Goal: Check status: Check status

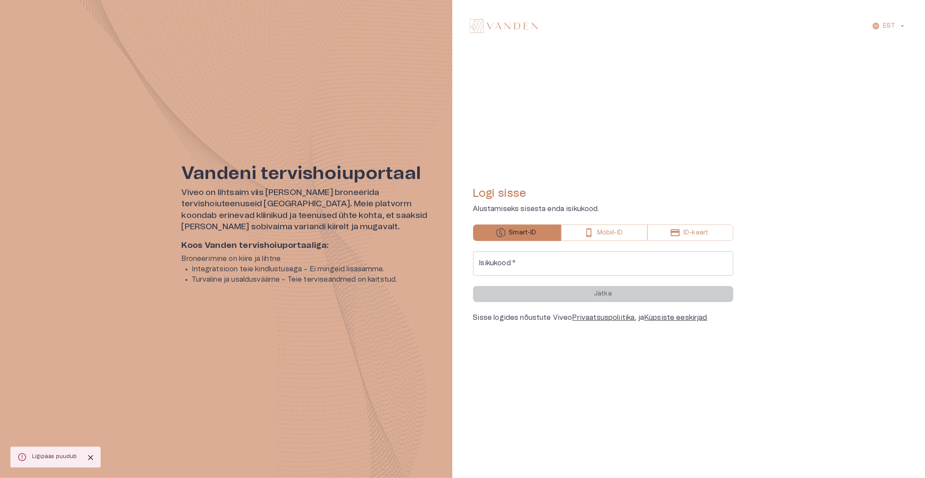
drag, startPoint x: 598, startPoint y: 265, endPoint x: 600, endPoint y: 271, distance: 6.0
click at [598, 265] on input "Isikukood   *" at bounding box center [603, 264] width 260 height 24
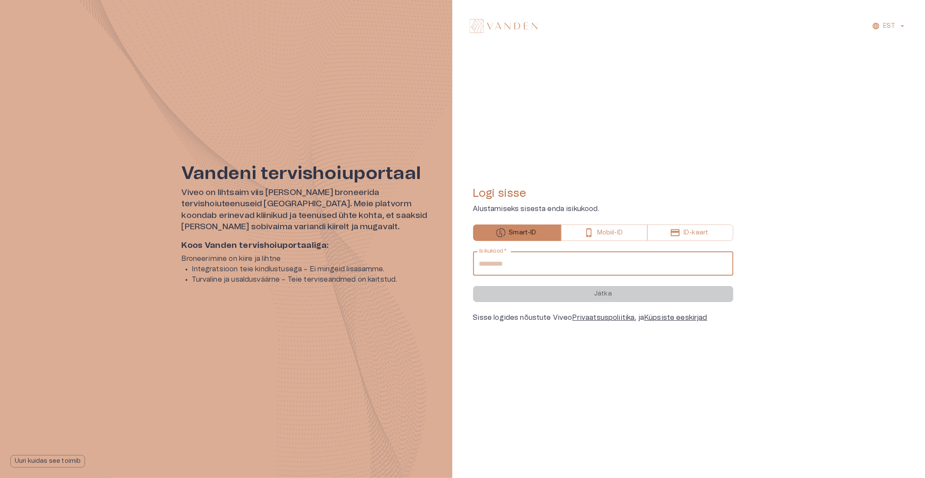
type input "**********"
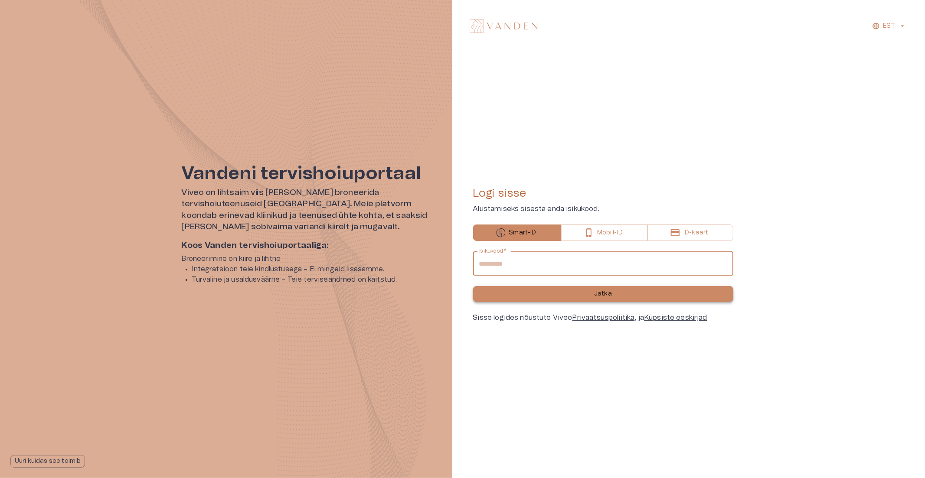
click at [595, 294] on p "Jätka" at bounding box center [603, 294] width 18 height 9
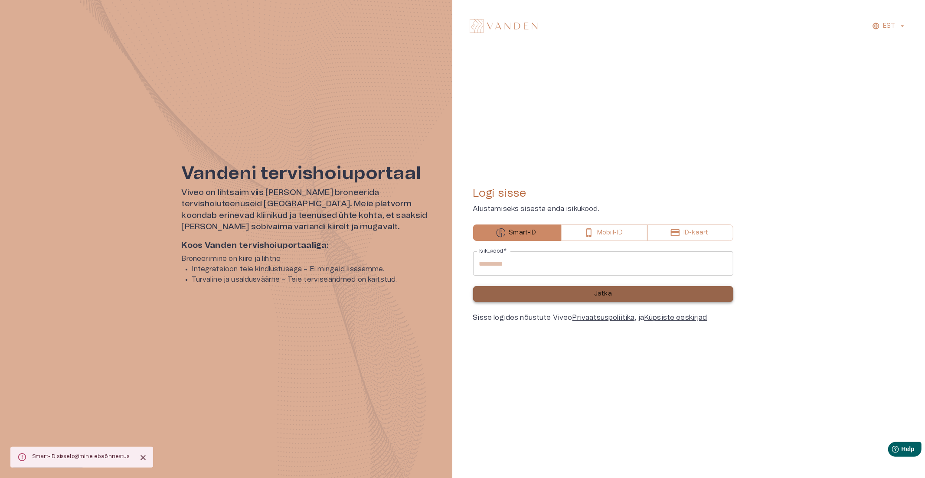
click at [620, 288] on button "Jätka" at bounding box center [603, 294] width 260 height 16
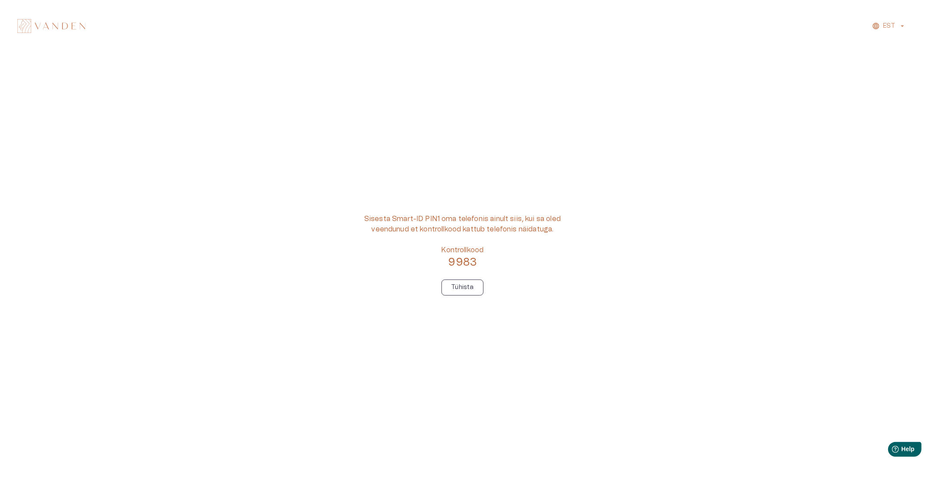
click at [465, 290] on p "Tühista" at bounding box center [462, 287] width 23 height 9
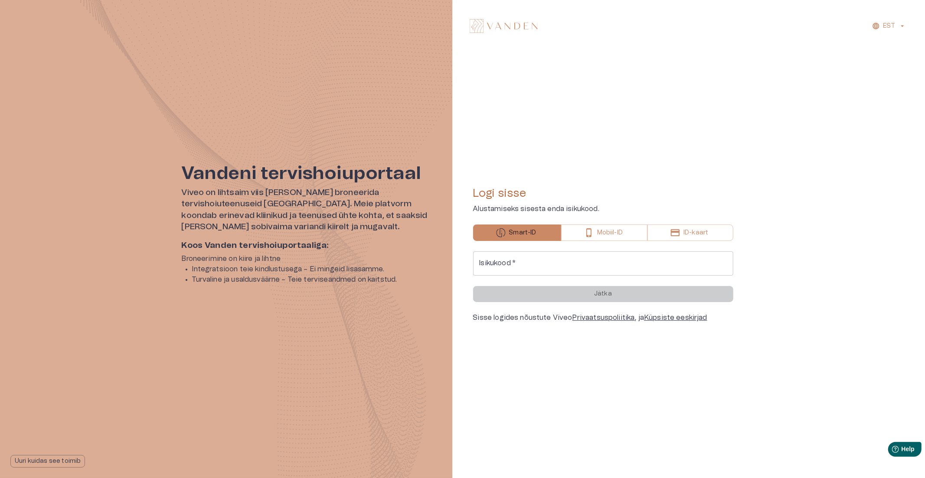
drag, startPoint x: 566, startPoint y: 263, endPoint x: 579, endPoint y: 276, distance: 18.4
click at [566, 263] on input "Isikukood   *" at bounding box center [603, 264] width 260 height 24
type input "**********"
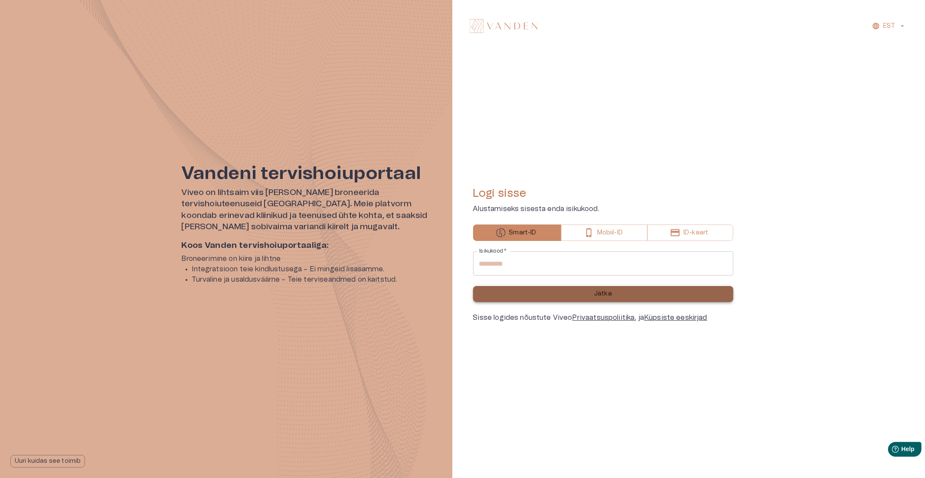
click at [584, 295] on button "Jätka" at bounding box center [603, 294] width 260 height 16
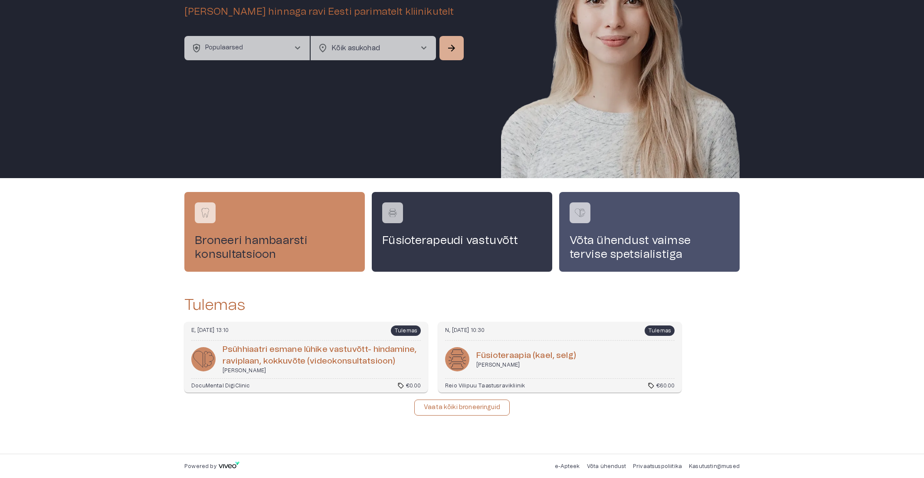
scroll to position [101, 0]
click at [469, 404] on p "Vaata kõiki broneeringuid" at bounding box center [462, 407] width 76 height 9
